Goal: Task Accomplishment & Management: Use online tool/utility

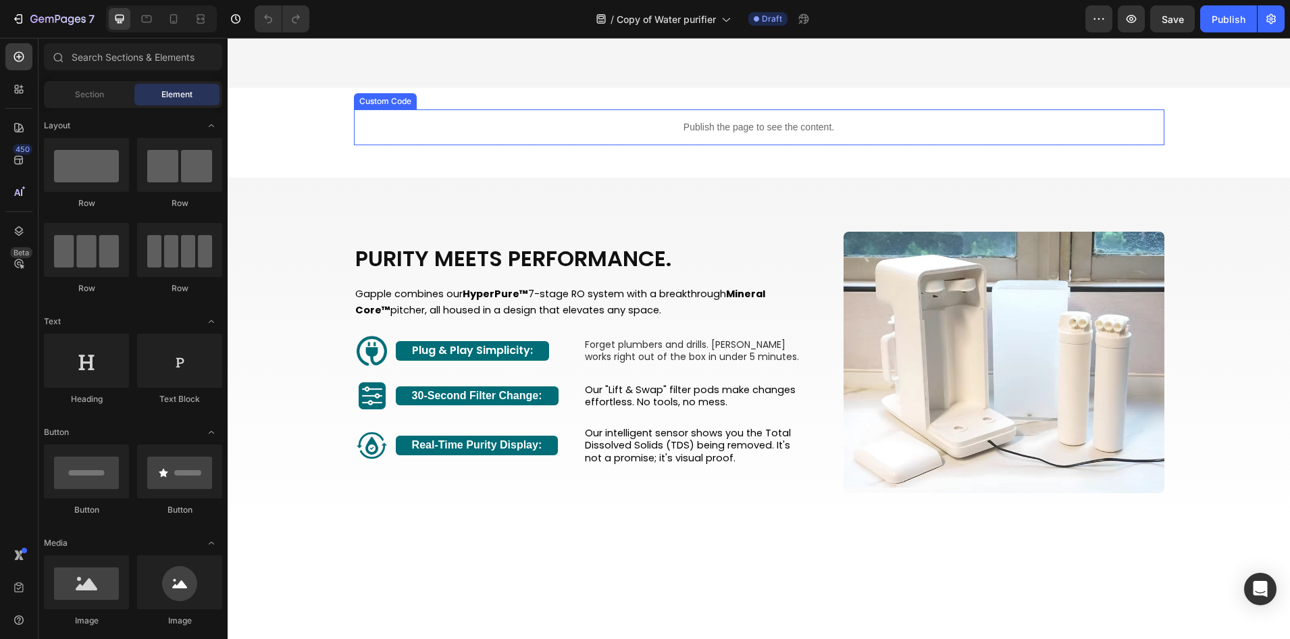
scroll to position [991, 0]
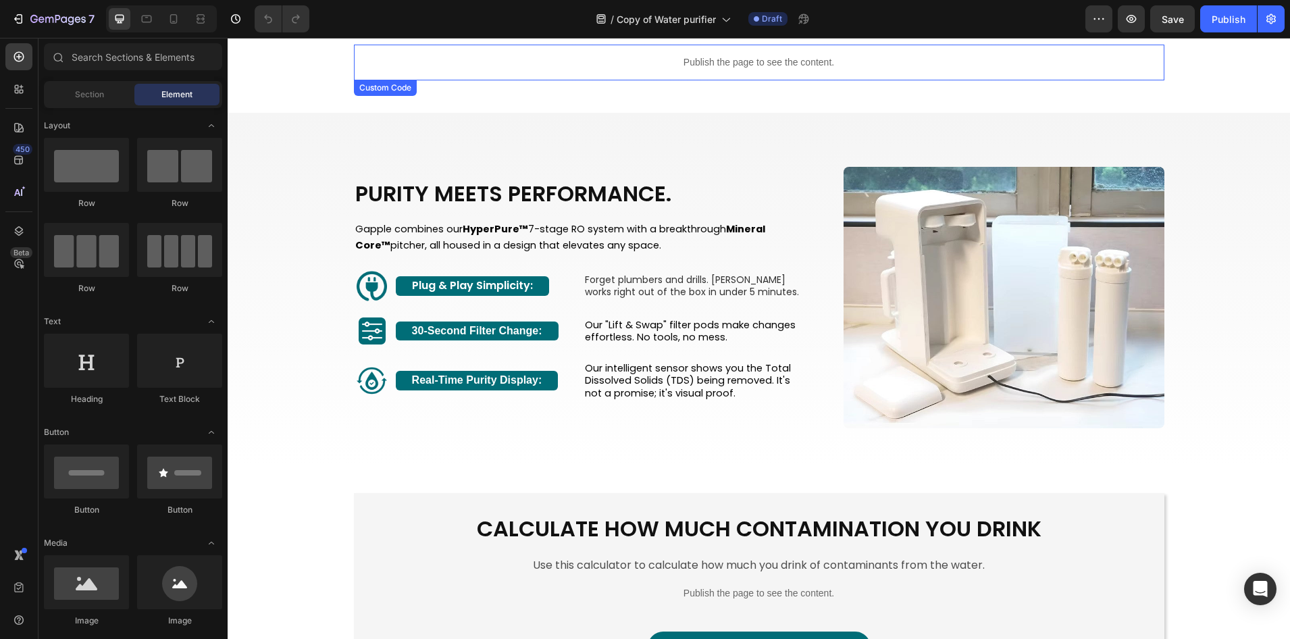
click at [890, 80] on div "Publish the page to see the content." at bounding box center [759, 63] width 810 height 36
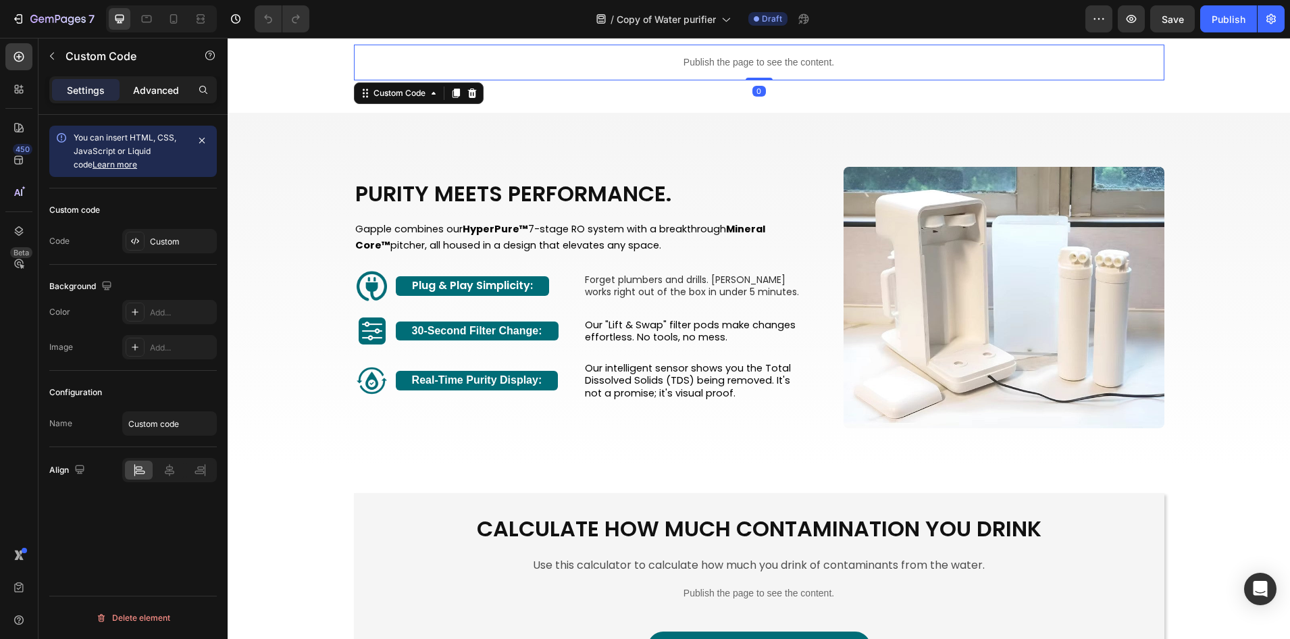
click at [138, 89] on p "Advanced" at bounding box center [156, 90] width 46 height 14
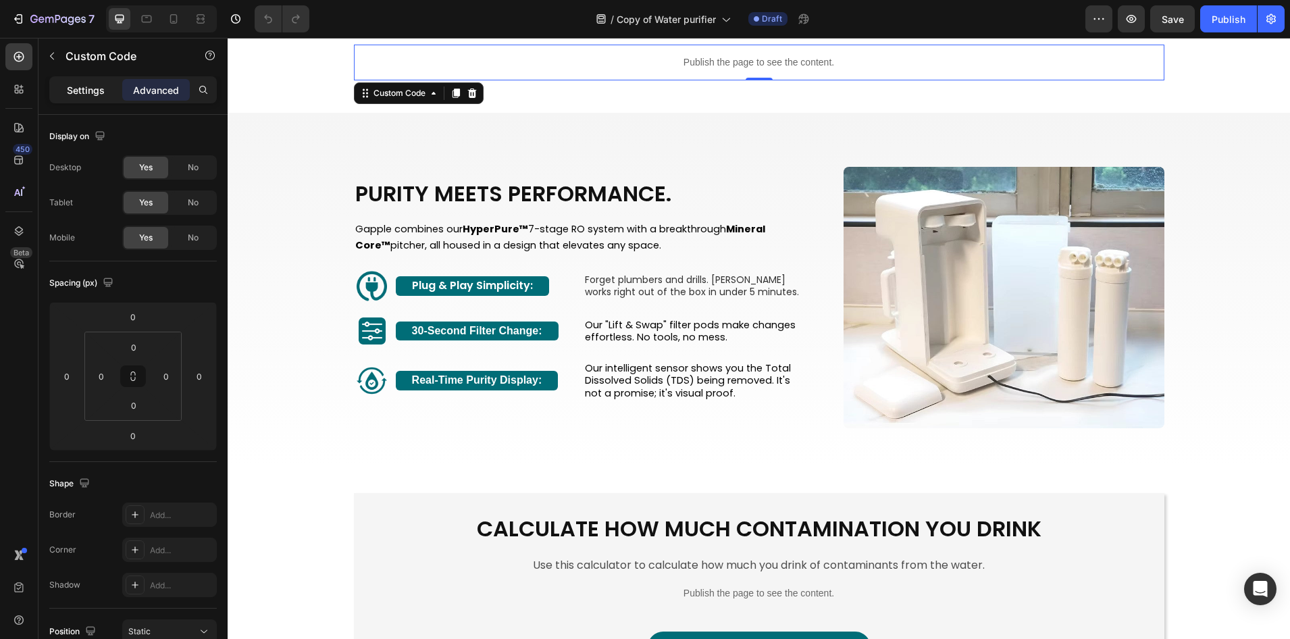
click at [101, 99] on div "Settings" at bounding box center [86, 90] width 68 height 22
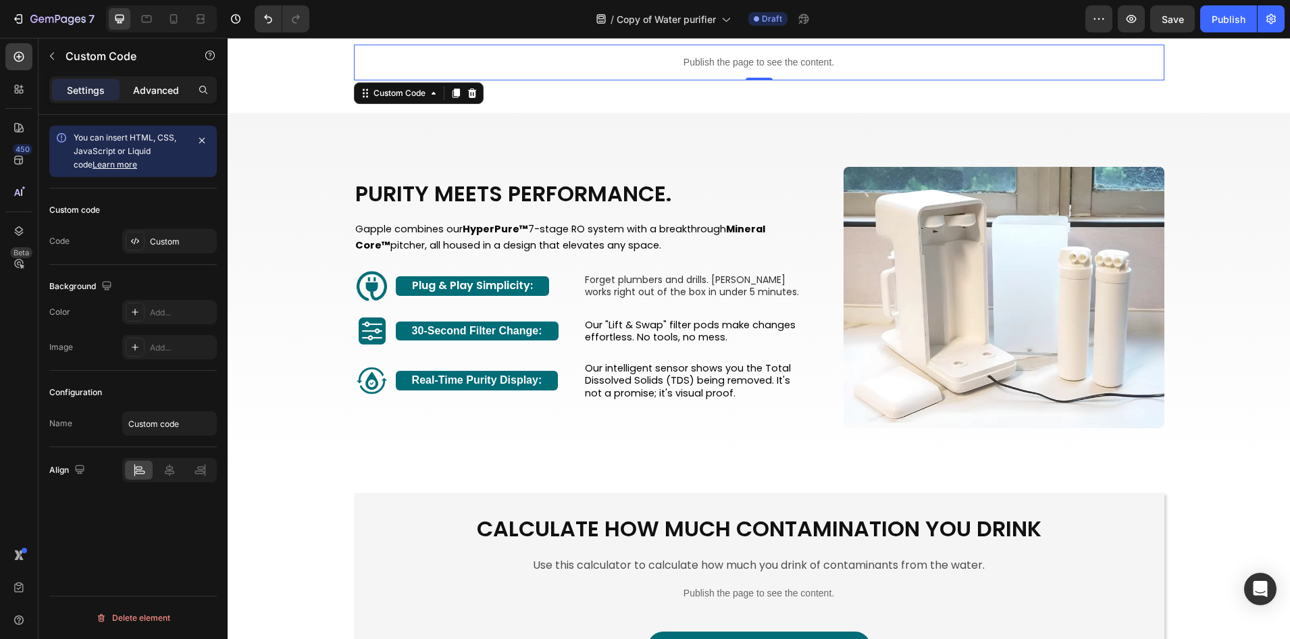
click at [148, 96] on p "Advanced" at bounding box center [156, 90] width 46 height 14
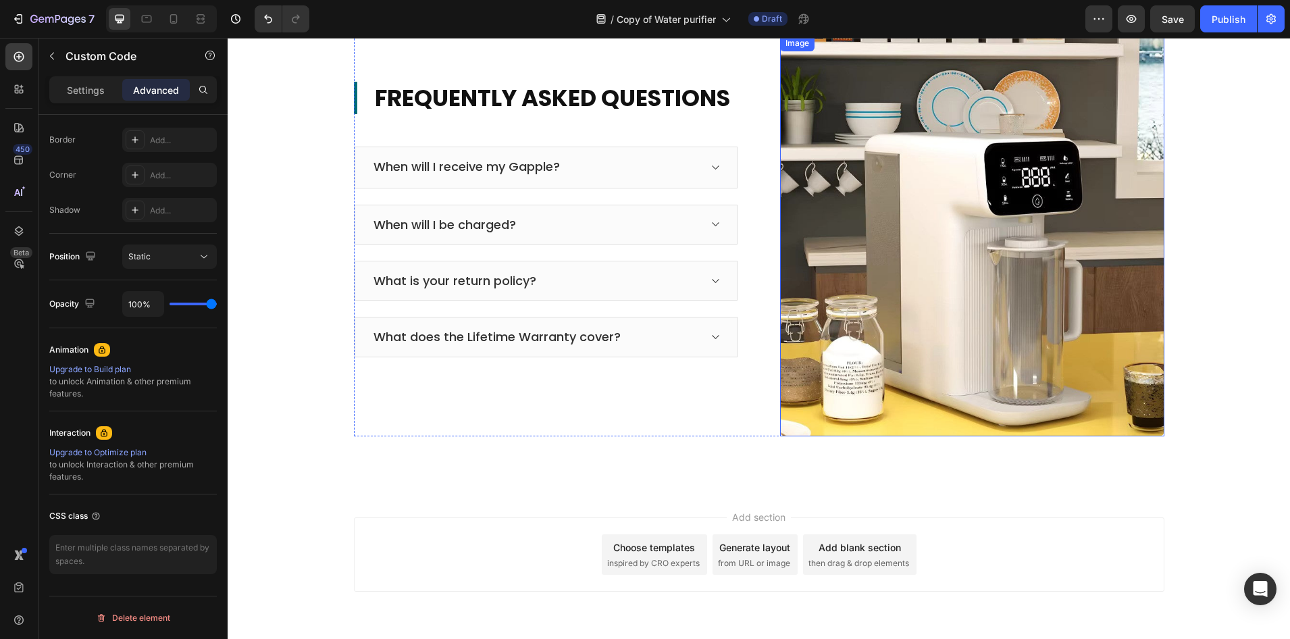
scroll to position [4074, 0]
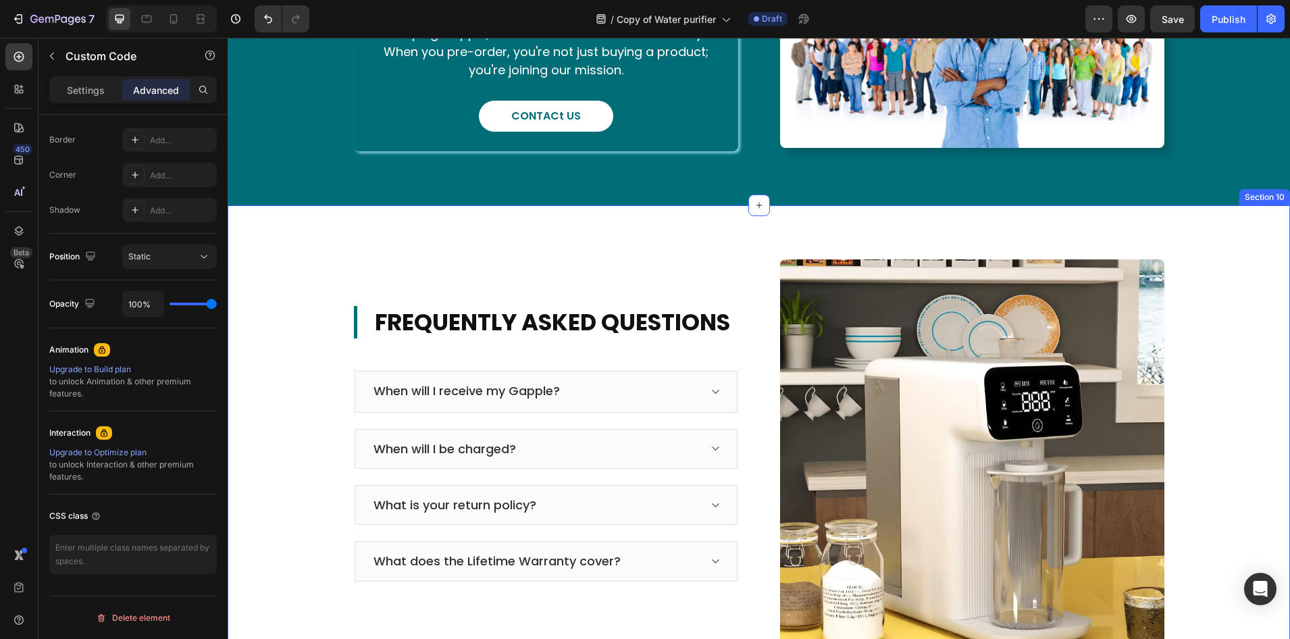
click at [400, 238] on div "FREQUENTLY ASKED QUESTIONS Heading When will I receive my Gapple? When will I b…" at bounding box center [759, 460] width 1062 height 510
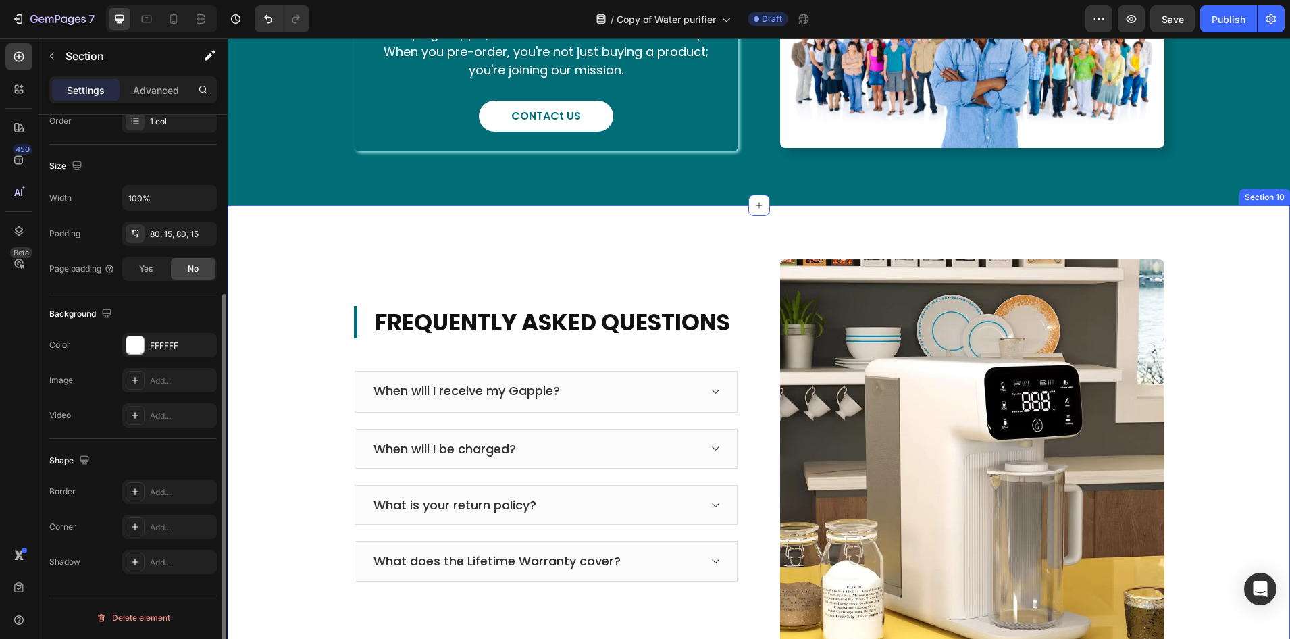
scroll to position [0, 0]
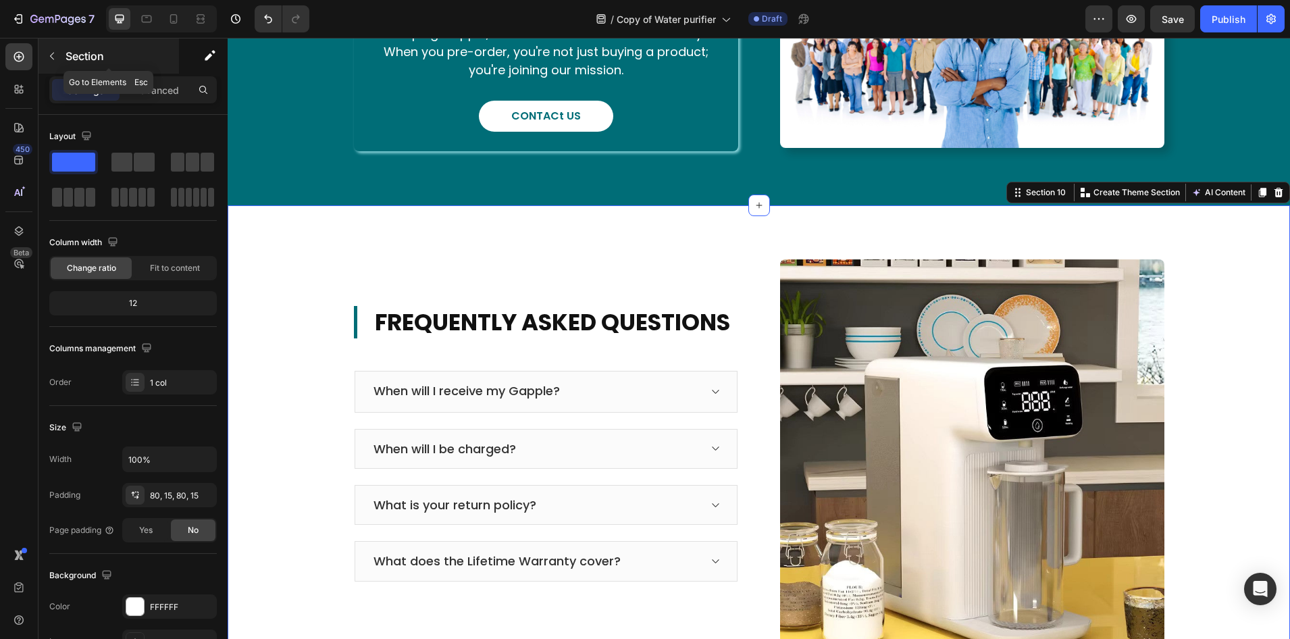
click at [50, 58] on icon "button" at bounding box center [52, 56] width 11 height 11
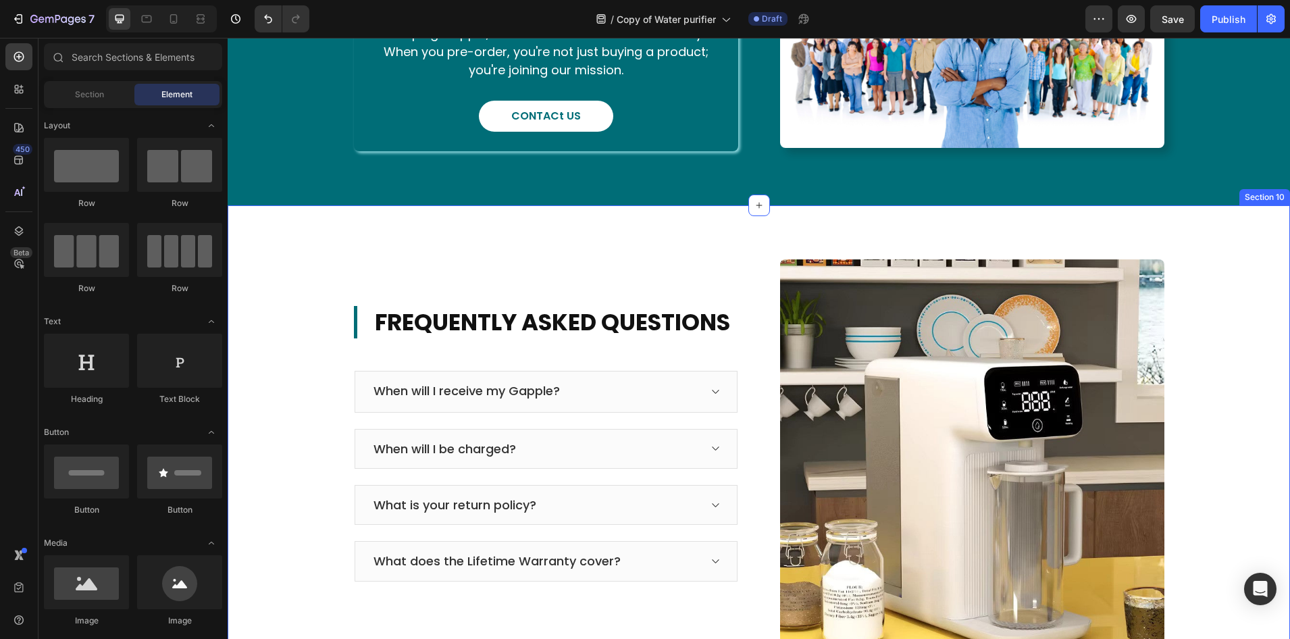
click at [295, 234] on div "FREQUENTLY ASKED QUESTIONS Heading When will I receive my Gapple? When will I b…" at bounding box center [759, 460] width 1062 height 510
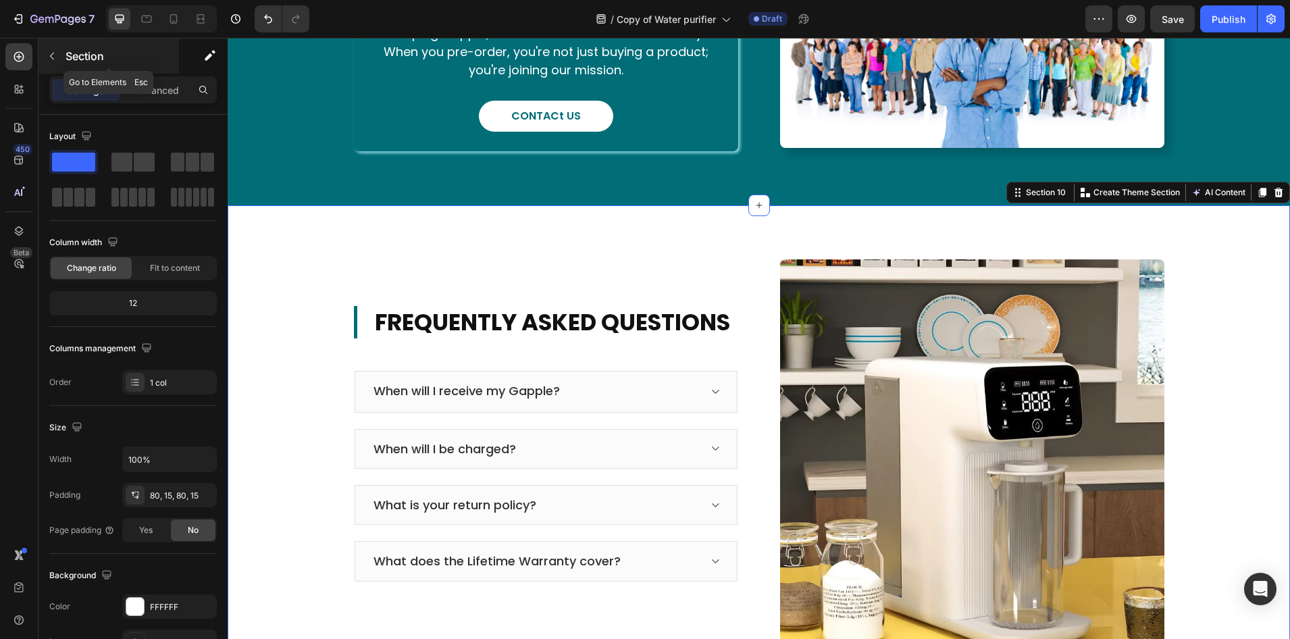
click at [51, 58] on icon "button" at bounding box center [52, 56] width 11 height 11
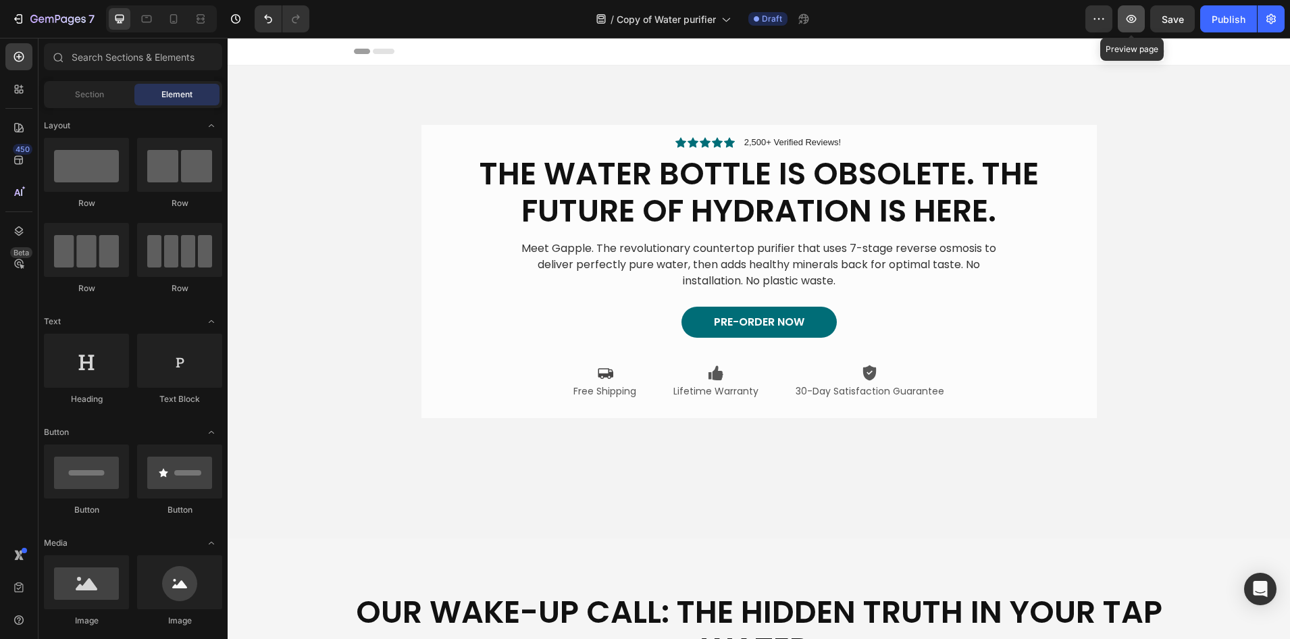
click at [1128, 22] on icon "button" at bounding box center [1131, 19] width 14 height 14
click at [889, 47] on div "Header" at bounding box center [759, 51] width 810 height 27
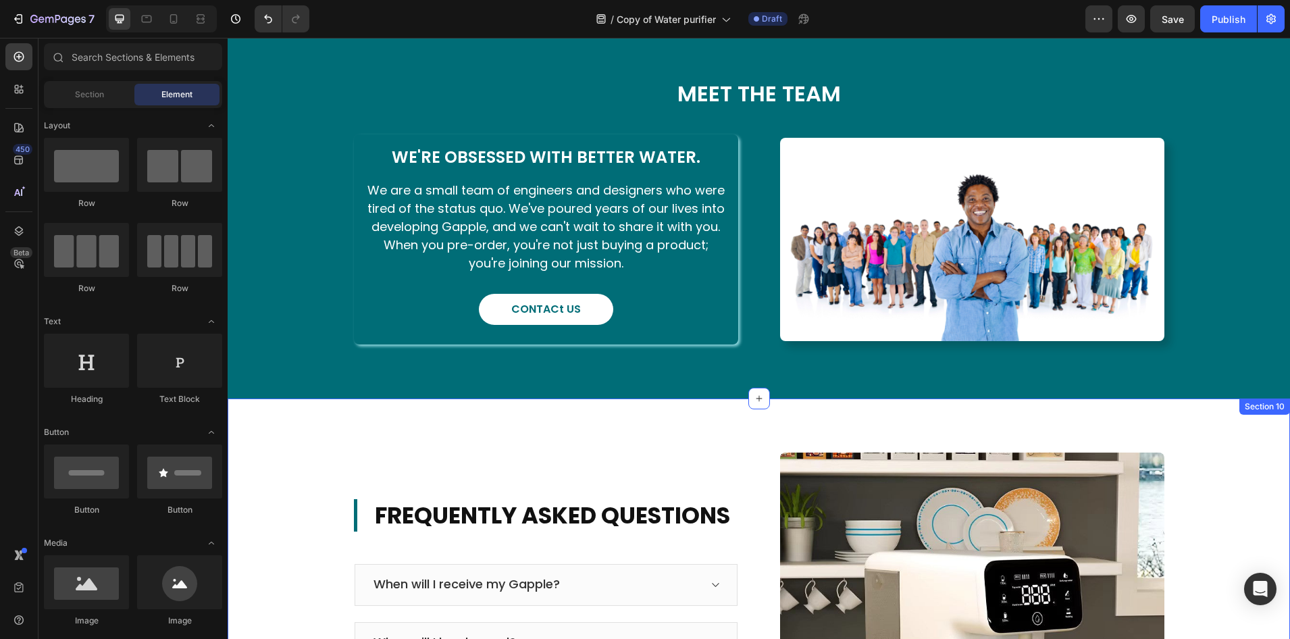
scroll to position [3872, 0]
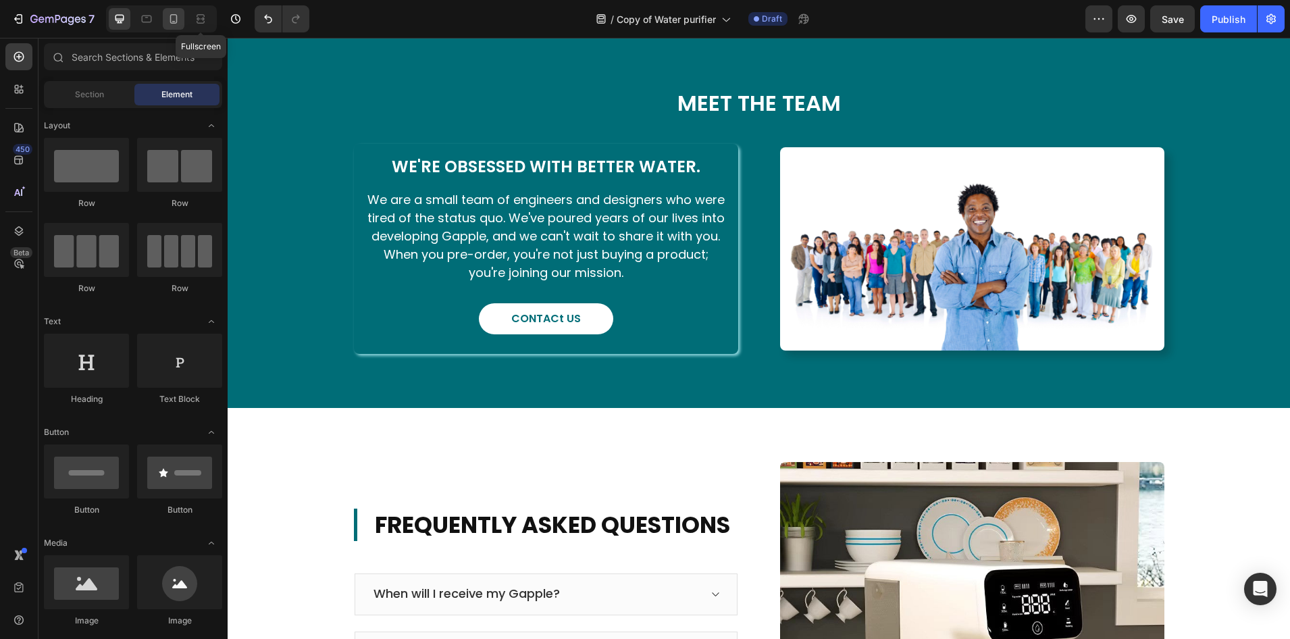
click at [168, 22] on icon at bounding box center [174, 19] width 14 height 14
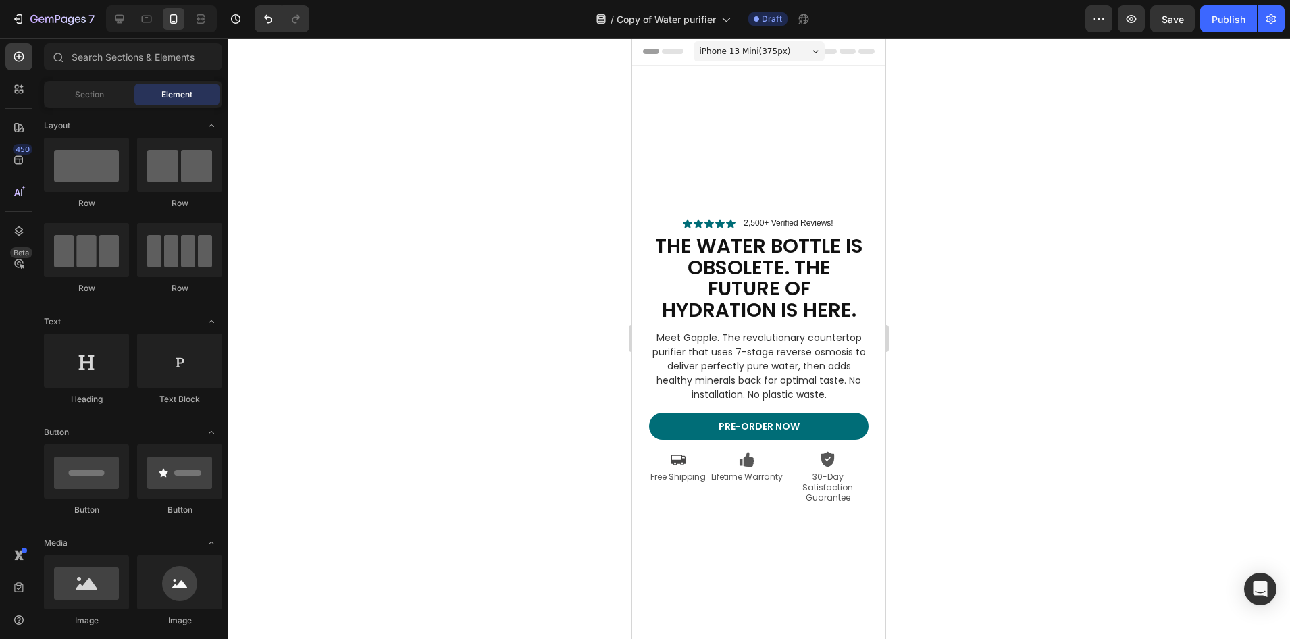
click at [740, 47] on span "iPhone 13 Mini ( 375 px)" at bounding box center [745, 52] width 91 height 14
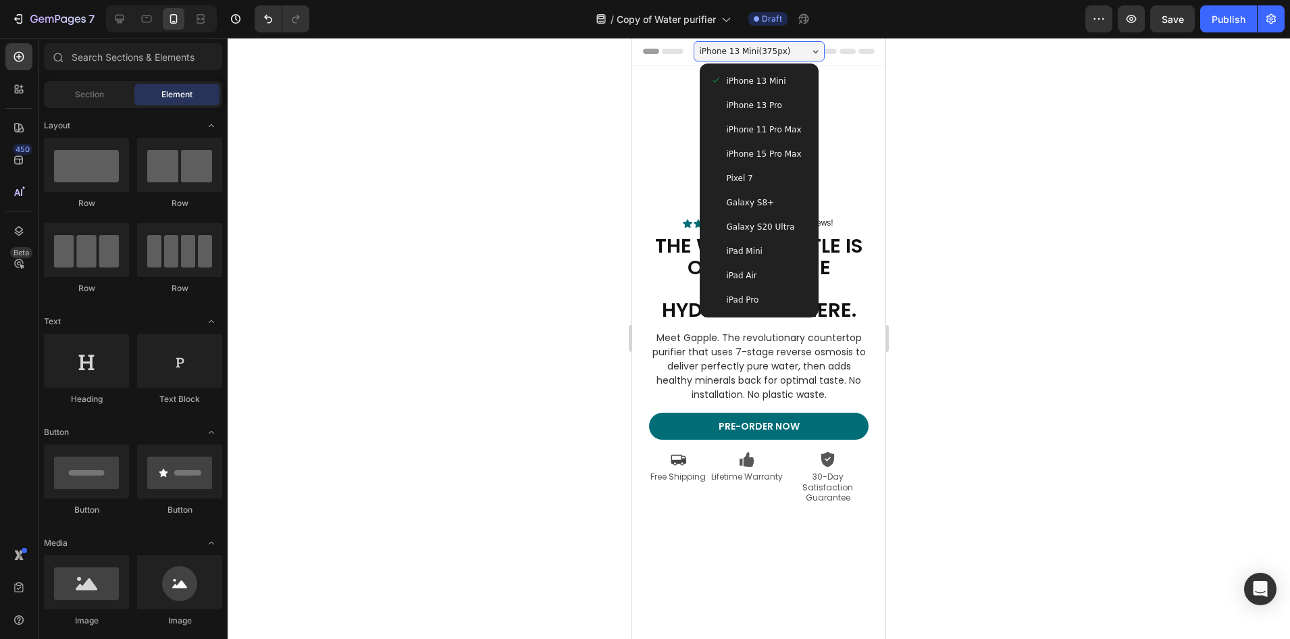
click at [786, 102] on div "iPhone 13 Pro" at bounding box center [758, 106] width 97 height 14
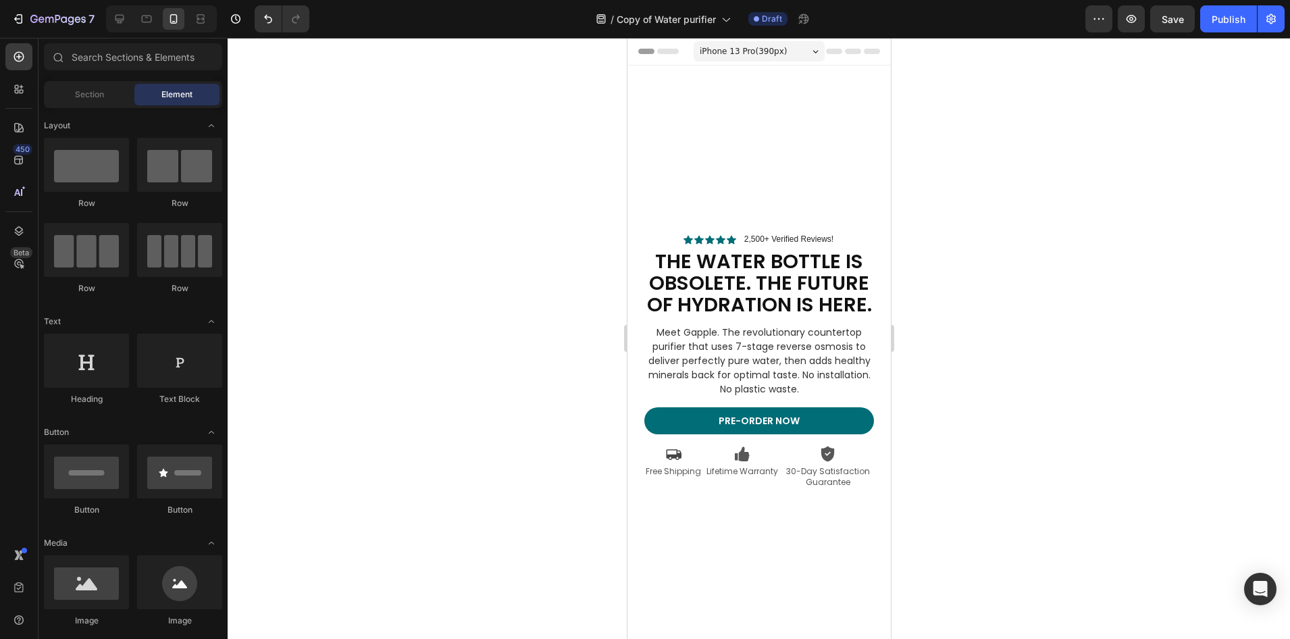
click at [761, 53] on span "iPhone 13 Pro ( 390 px)" at bounding box center [742, 52] width 87 height 14
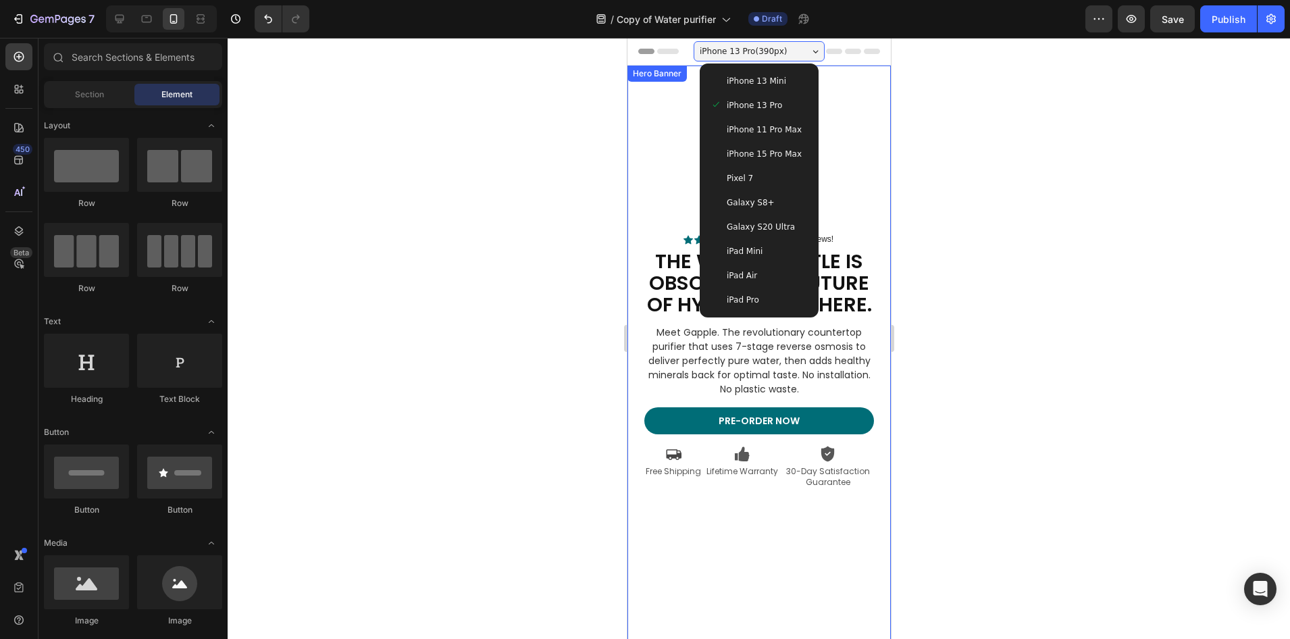
click at [1031, 84] on div at bounding box center [759, 338] width 1062 height 601
click at [567, 115] on div at bounding box center [759, 338] width 1062 height 601
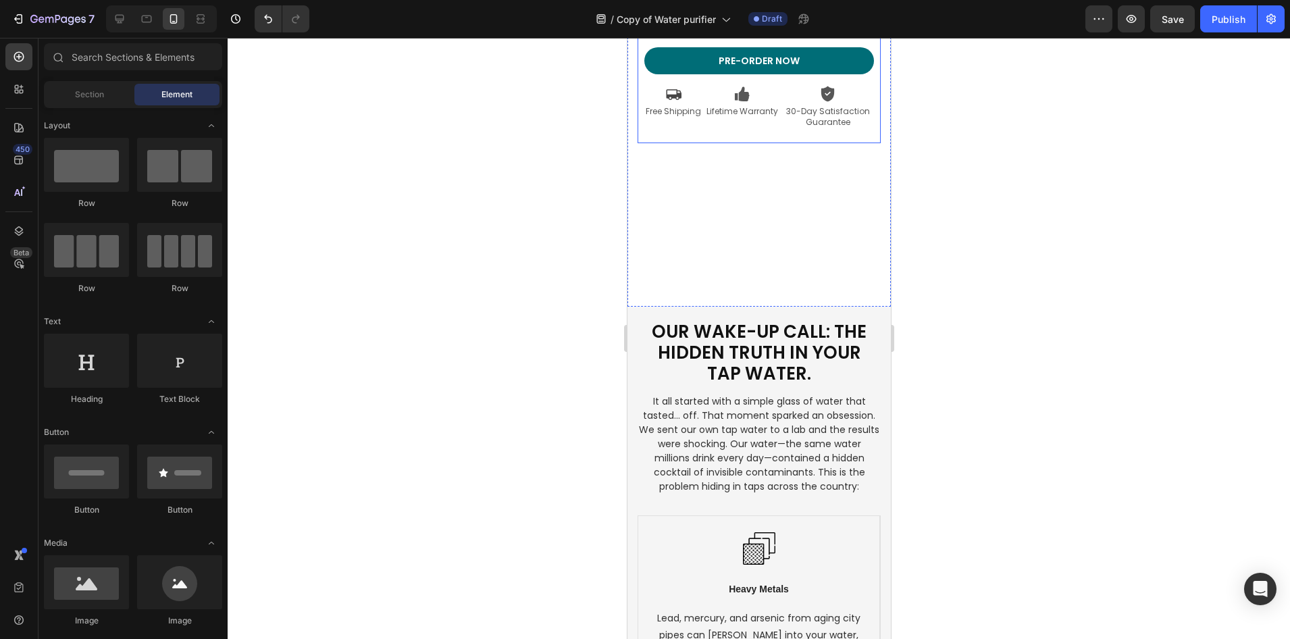
click at [1041, 131] on div at bounding box center [759, 338] width 1062 height 601
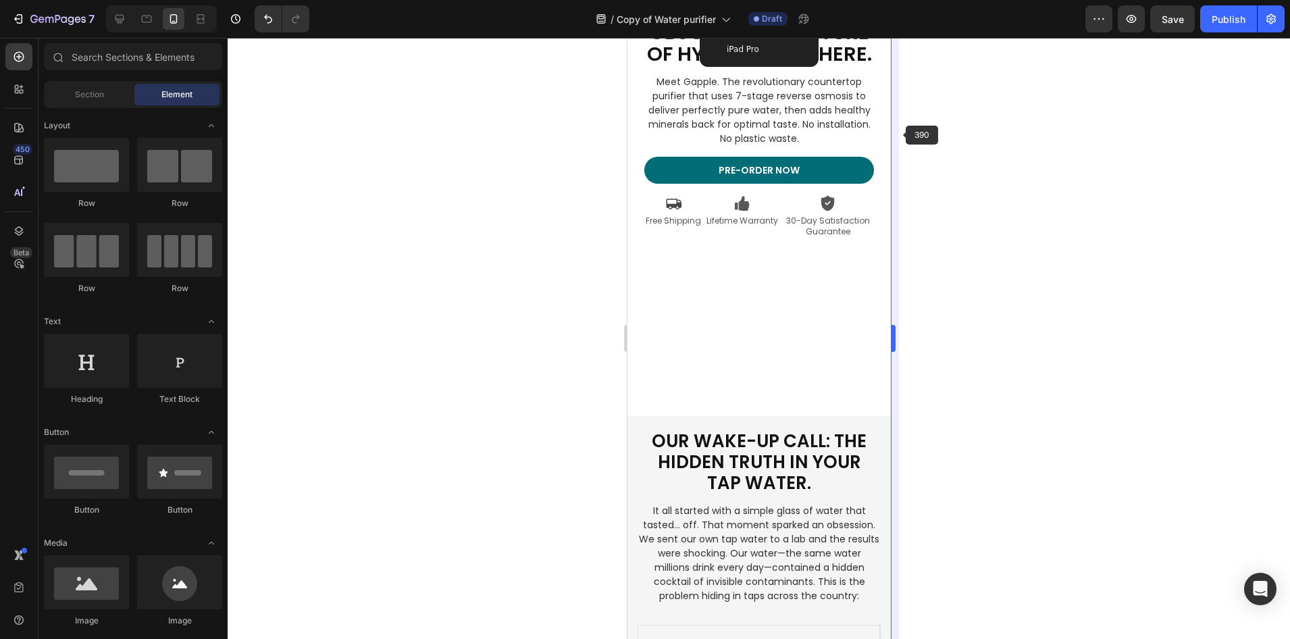
scroll to position [0, 0]
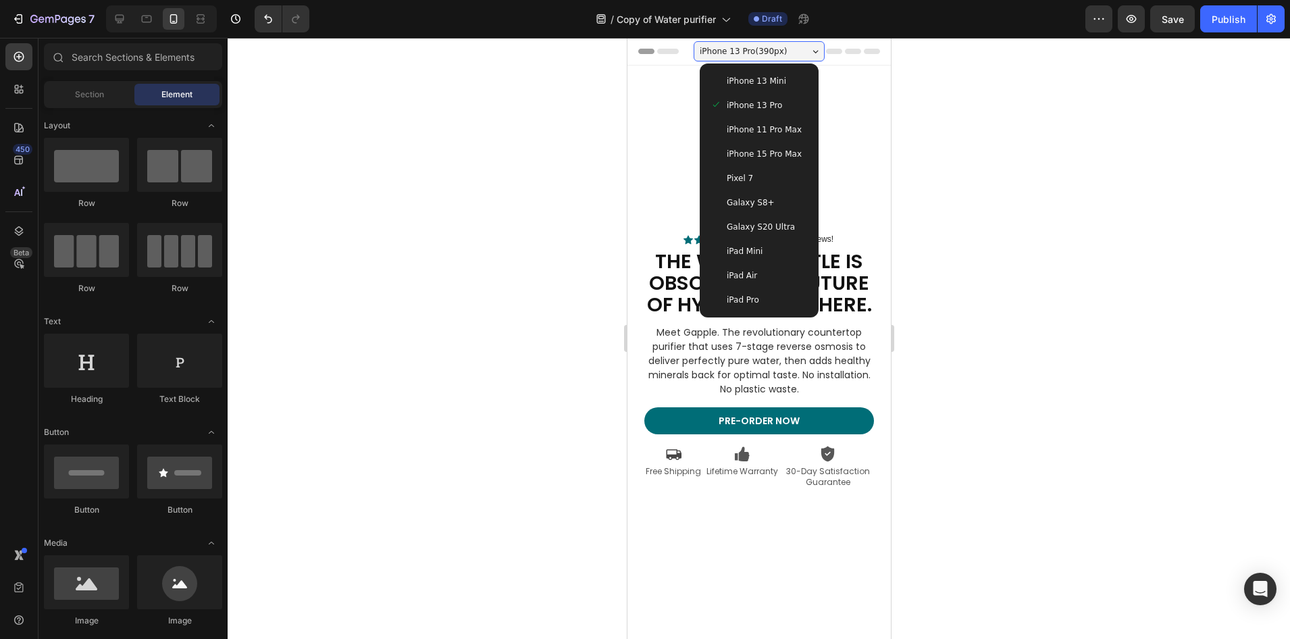
click at [779, 201] on div "Galaxy S8+" at bounding box center [758, 203] width 97 height 14
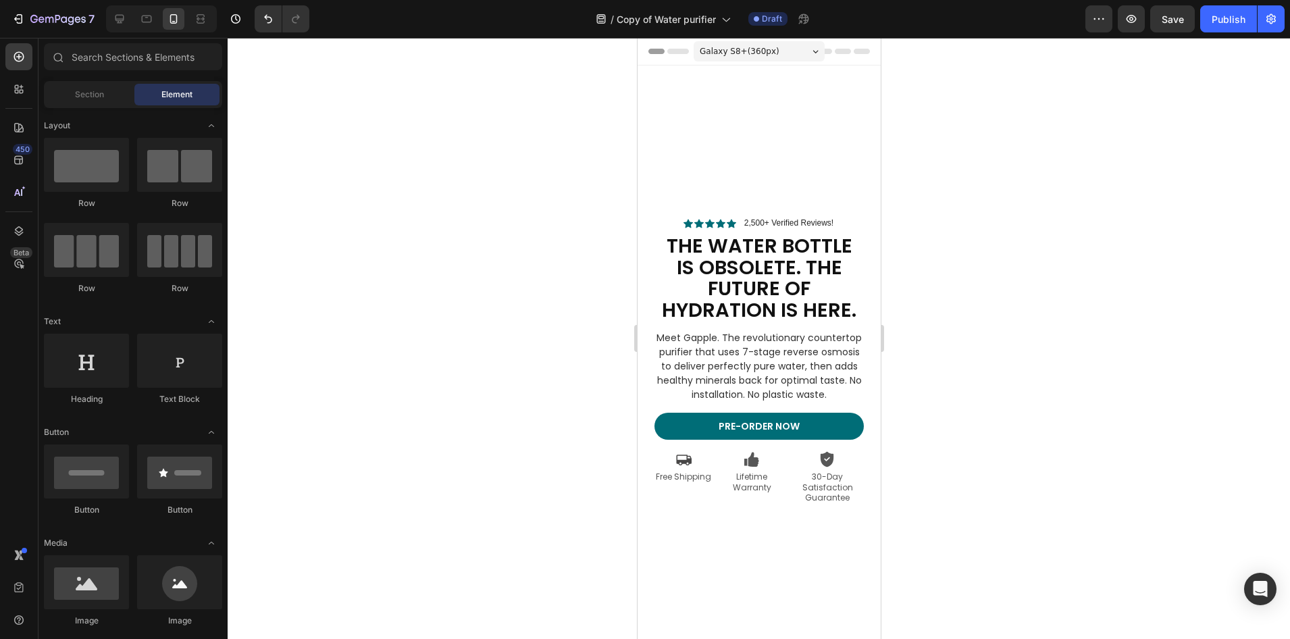
click at [752, 40] on div "Galaxy S8+ ( 360 px) iPhone 13 Mini iPhone 13 Pro iPhone 11 Pro Max iPhone 15 P…" at bounding box center [758, 52] width 131 height 27
click at [752, 42] on div "Galaxy S8+ ( 360 px)" at bounding box center [758, 51] width 131 height 20
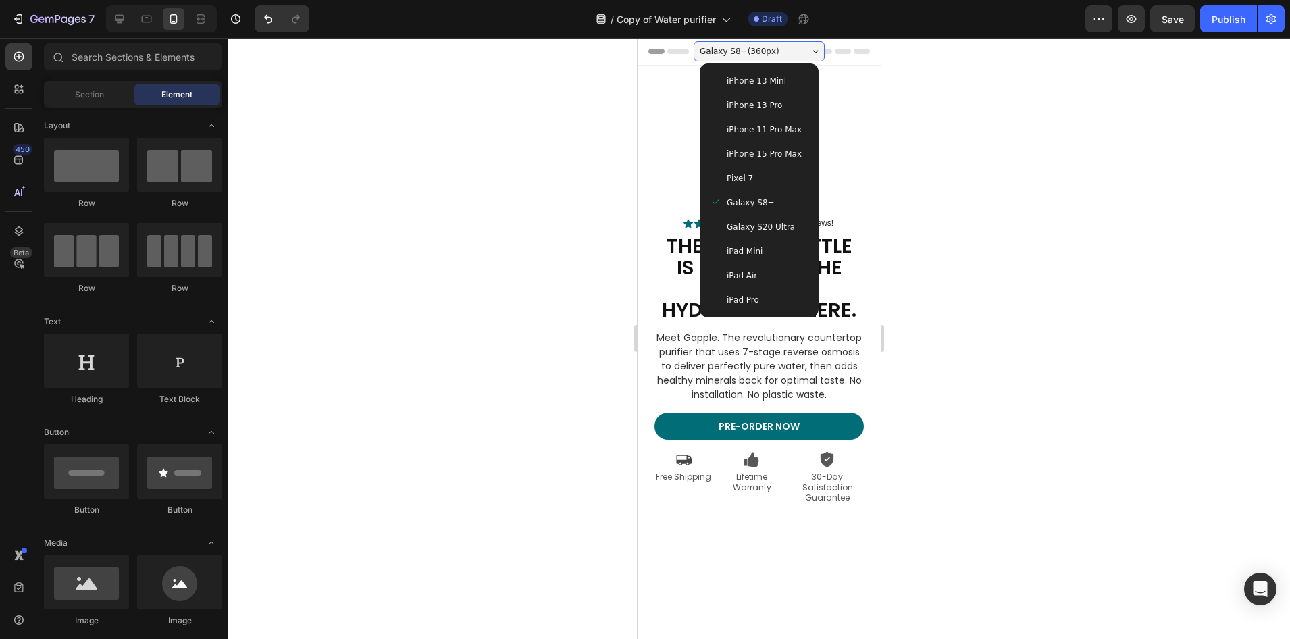
click at [760, 86] on span "iPhone 13 Mini" at bounding box center [755, 81] width 59 height 14
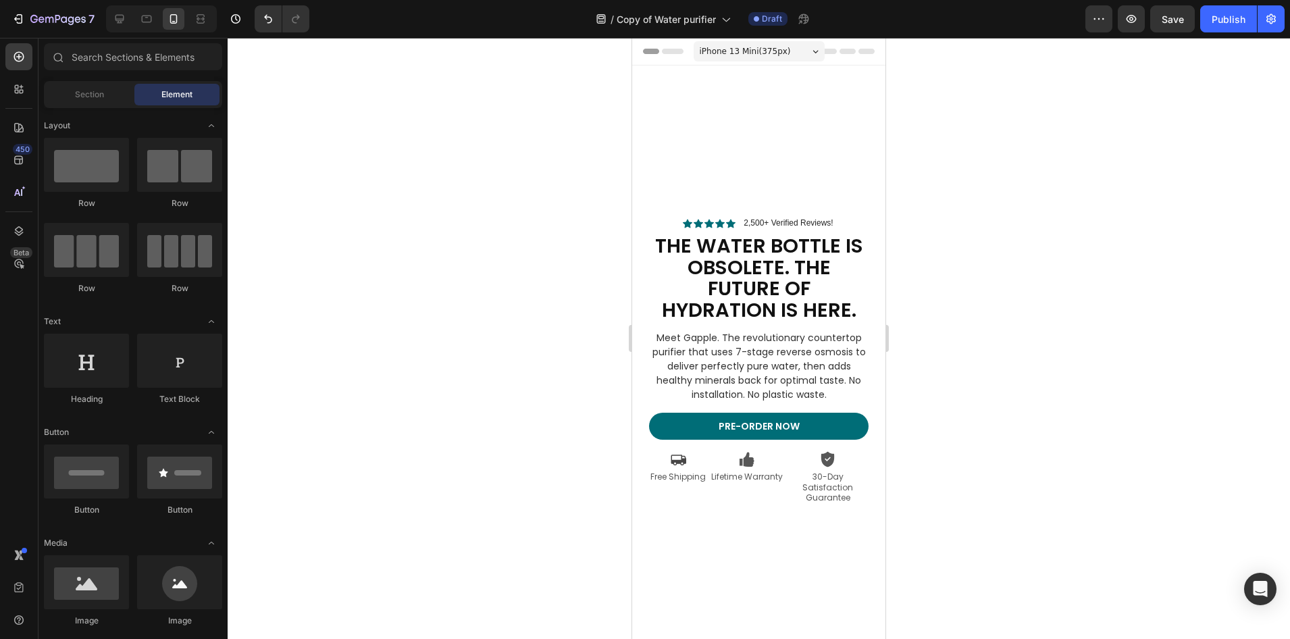
drag, startPoint x: 769, startPoint y: 47, endPoint x: 765, endPoint y: 55, distance: 9.7
click at [769, 47] on span "iPhone 13 Mini ( 375 px)" at bounding box center [745, 52] width 91 height 14
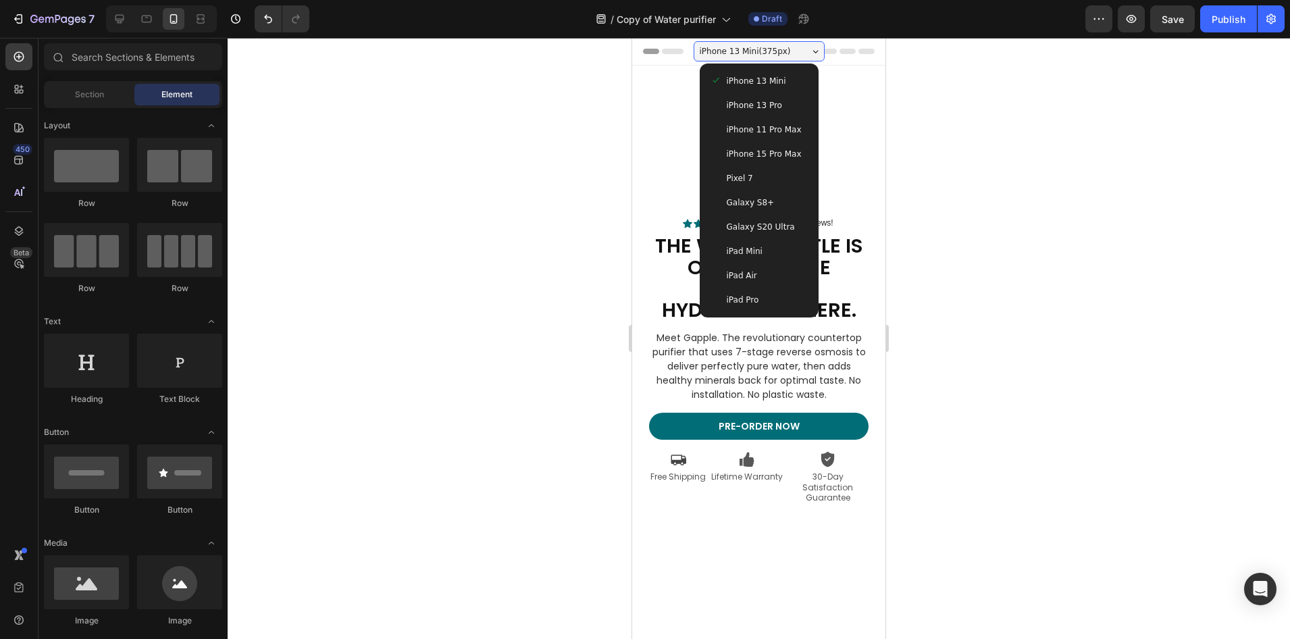
click at [791, 112] on div "iPhone 13 Pro" at bounding box center [759, 105] width 108 height 24
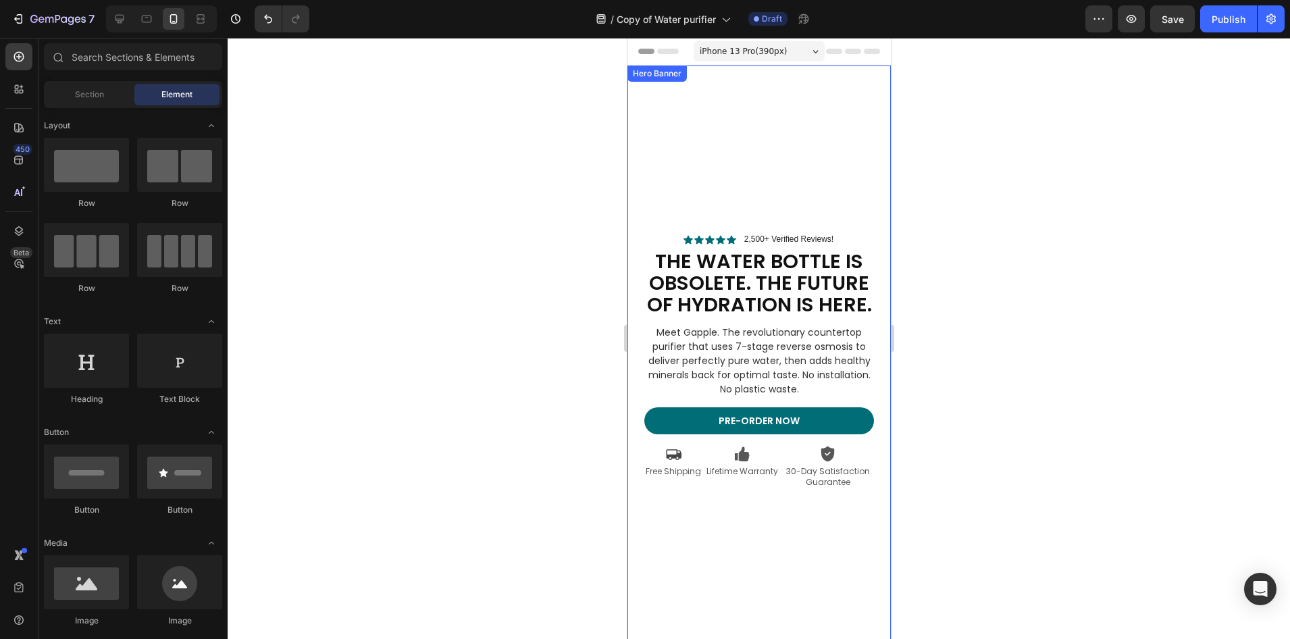
click at [962, 165] on div at bounding box center [759, 338] width 1062 height 601
